Goal: Check status: Check status

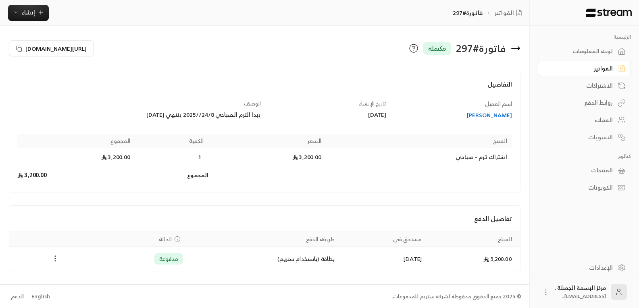
scroll to position [1, 0]
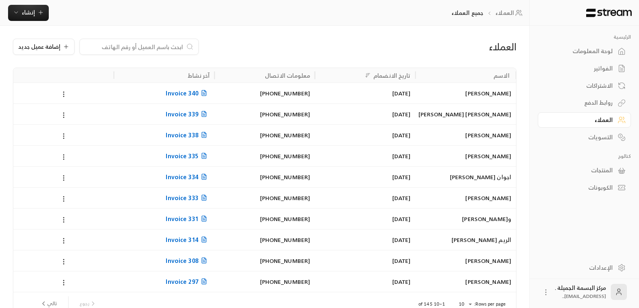
click at [468, 15] on p "جميع العملاء" at bounding box center [467, 13] width 32 height 8
